Goal: Information Seeking & Learning: Learn about a topic

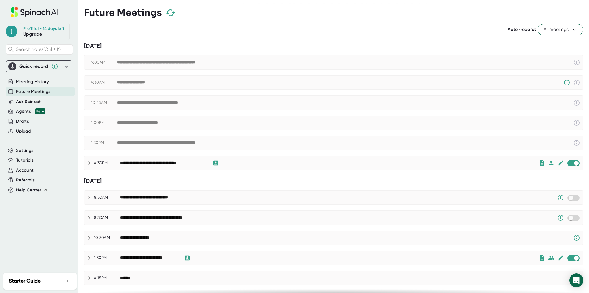
click at [136, 160] on div "**********" at bounding box center [163, 162] width 87 height 5
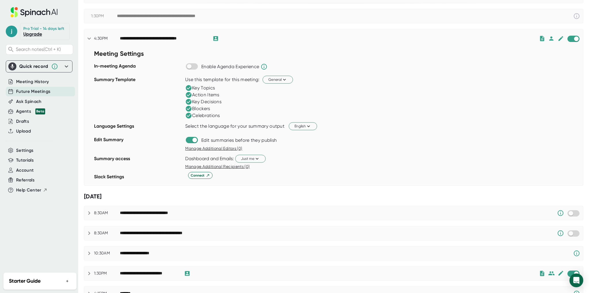
scroll to position [32, 0]
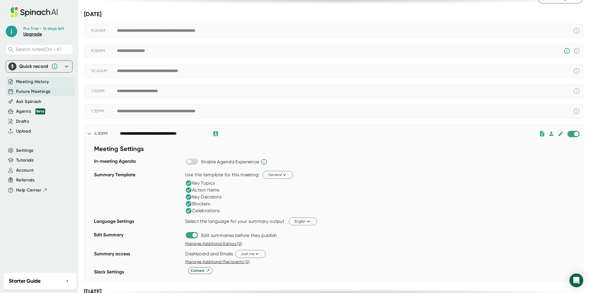
click at [34, 83] on span "Meeting History" at bounding box center [32, 81] width 33 height 7
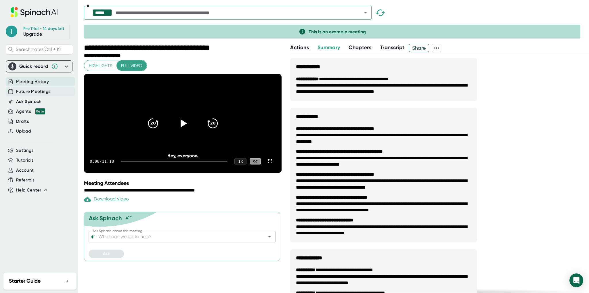
click at [34, 91] on span "Future Meetings" at bounding box center [33, 91] width 34 height 7
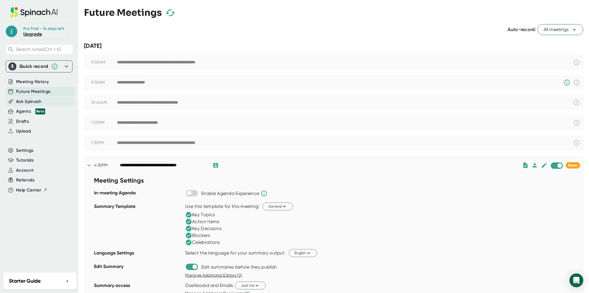
click at [34, 103] on span "Ask Spinach" at bounding box center [29, 101] width 26 height 7
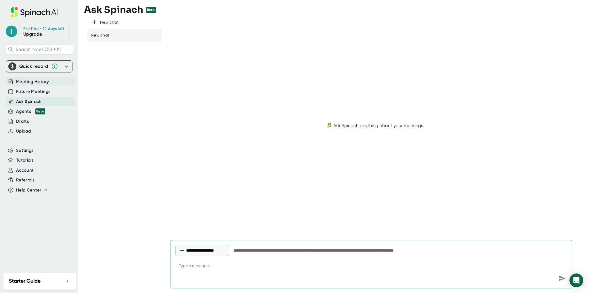
type textarea "x"
click at [50, 82] on div "Meeting History" at bounding box center [40, 81] width 69 height 9
